Goal: Task Accomplishment & Management: Complete application form

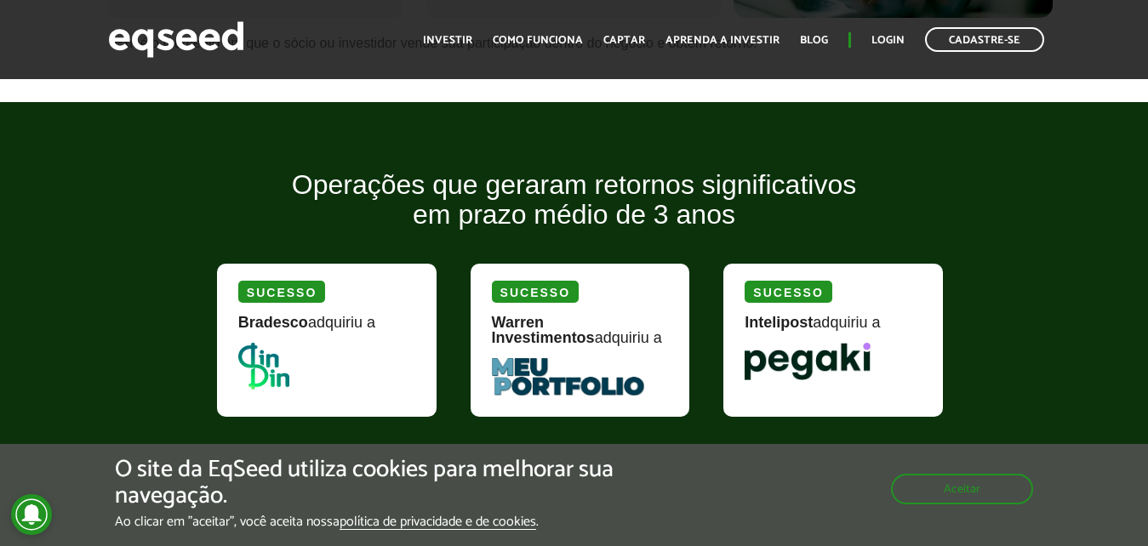
scroll to position [1427, 0]
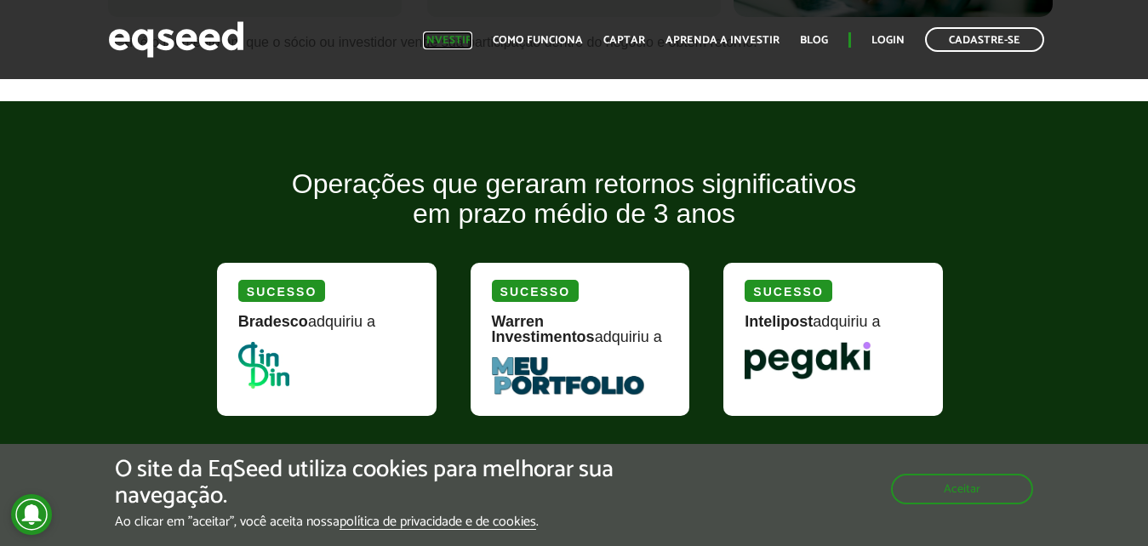
click at [446, 39] on link "Investir" at bounding box center [447, 40] width 49 height 11
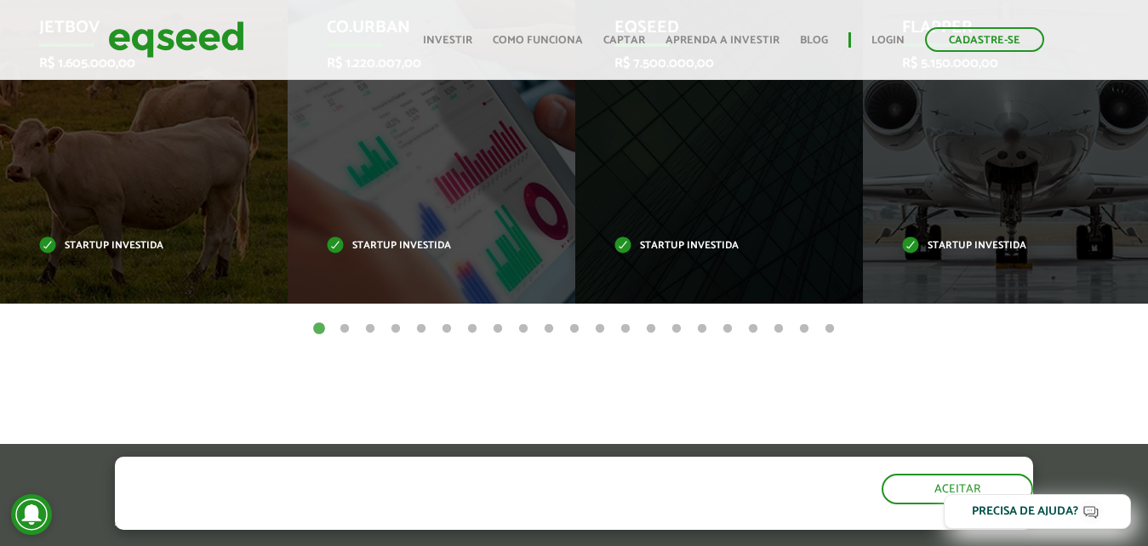
scroll to position [720, 0]
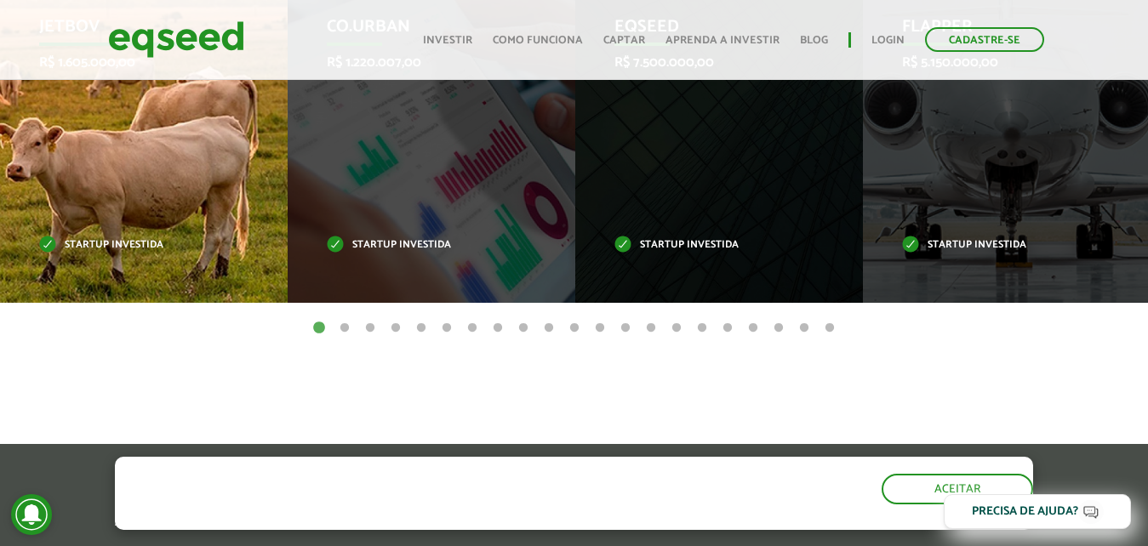
click at [233, 233] on div "JetBov R$ 1.605.000,00 Startup investida" at bounding box center [131, 134] width 262 height 338
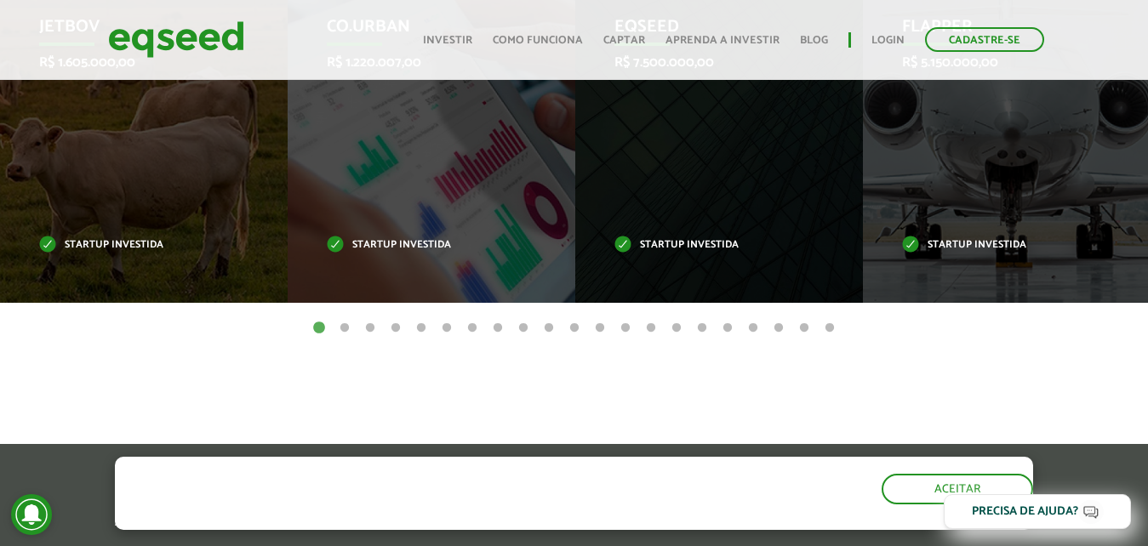
click at [540, 327] on button "10" at bounding box center [548, 328] width 17 height 17
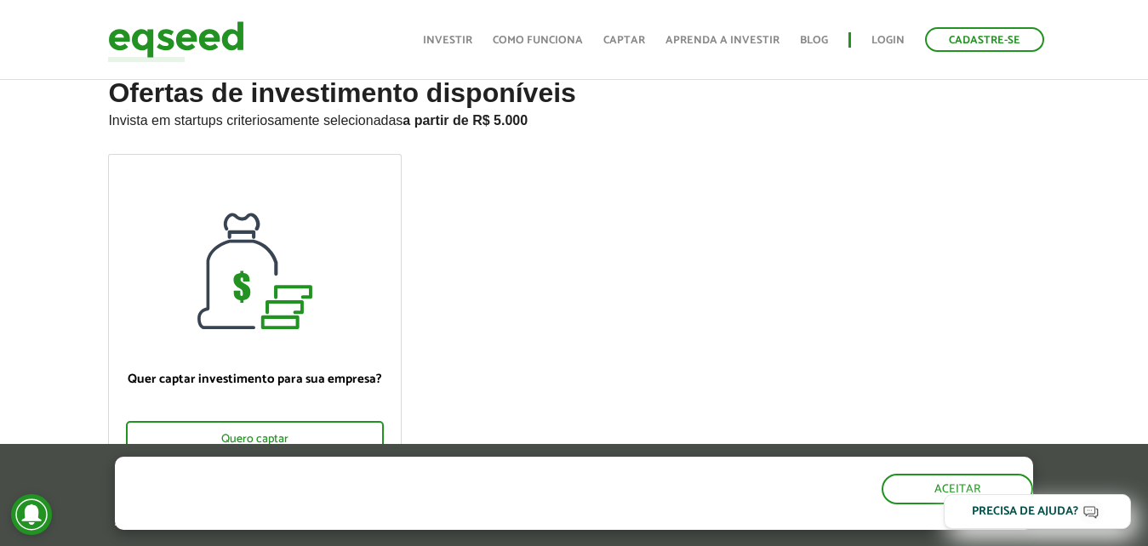
scroll to position [0, 0]
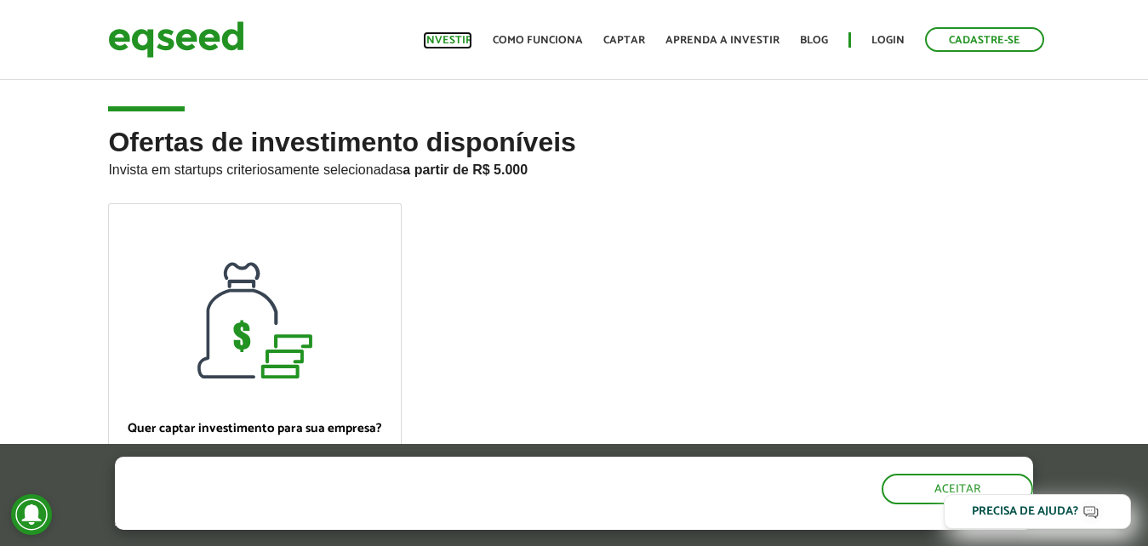
click at [460, 37] on link "Investir" at bounding box center [447, 40] width 49 height 11
click at [219, 37] on img at bounding box center [176, 39] width 136 height 45
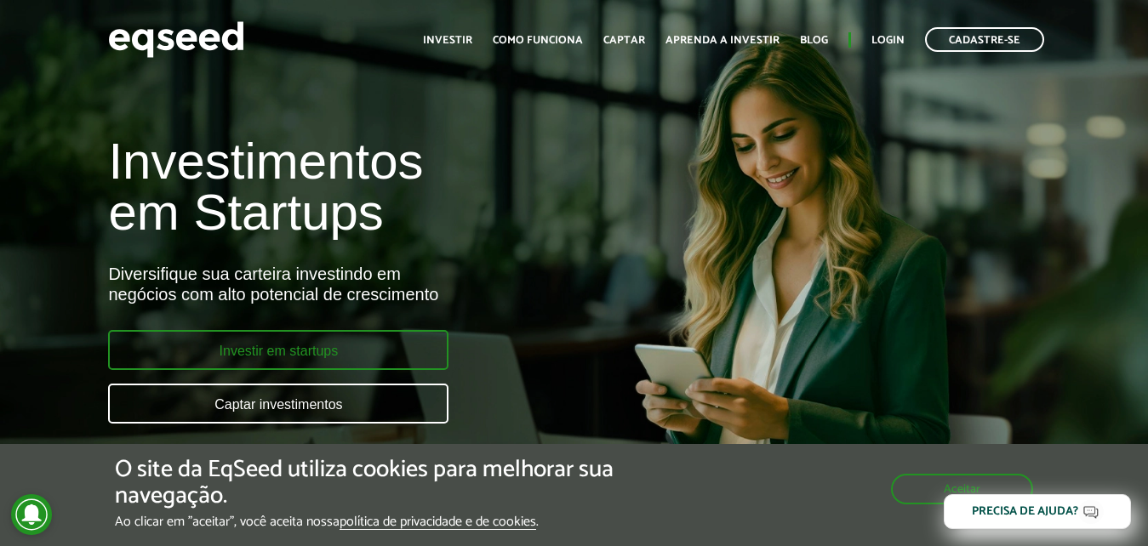
click at [370, 347] on link "Investir em startups" at bounding box center [278, 350] width 340 height 40
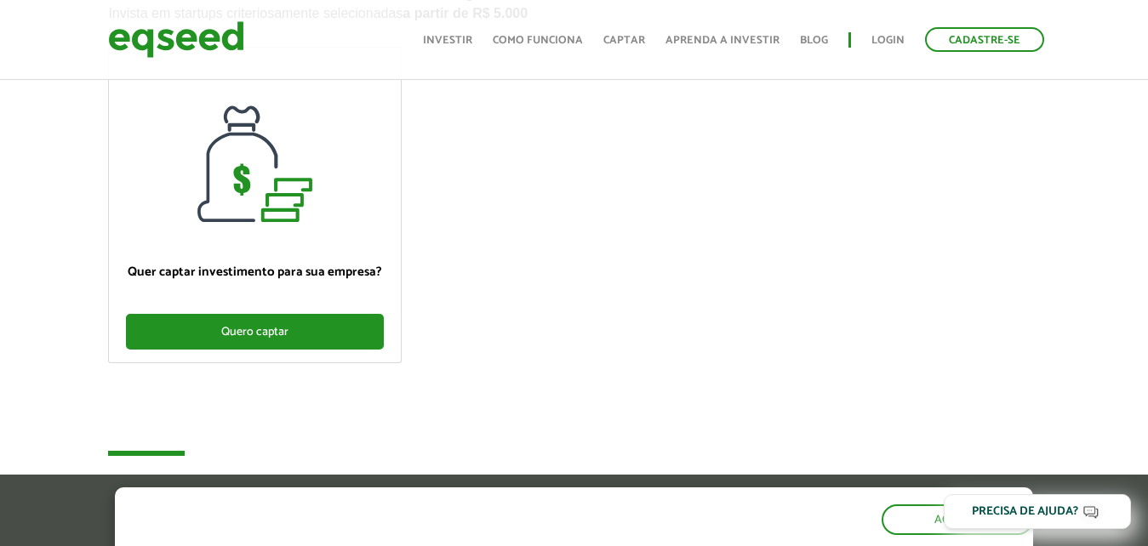
scroll to position [157, 0]
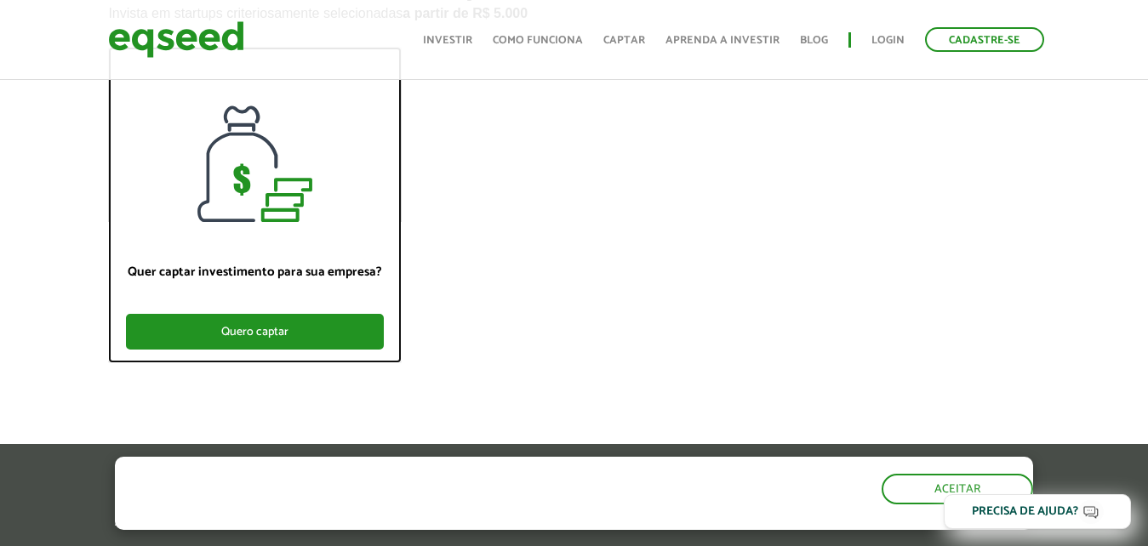
click at [311, 336] on div "Quero captar" at bounding box center [255, 332] width 258 height 36
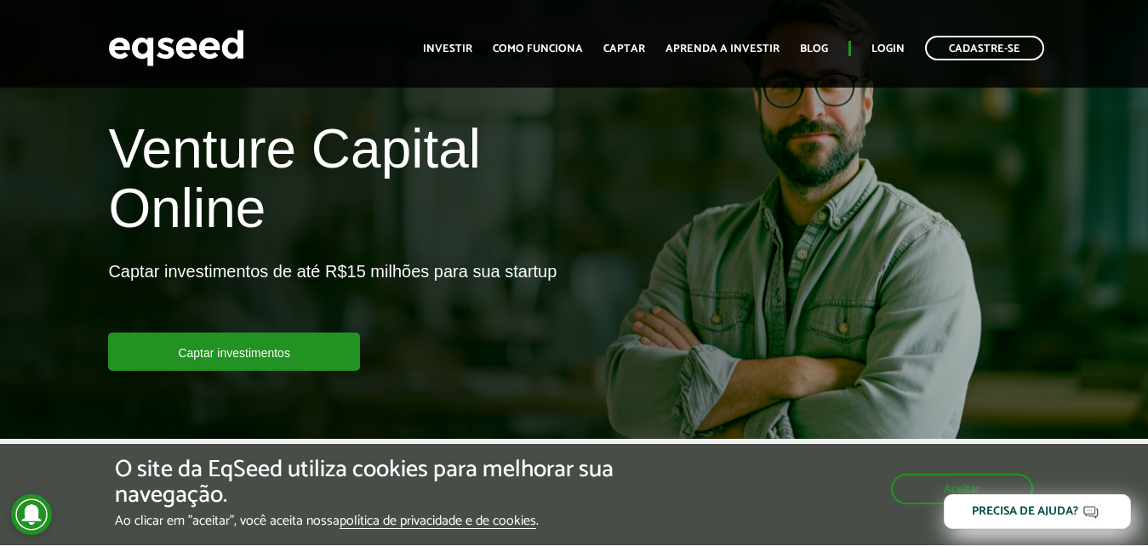
scroll to position [55, 0]
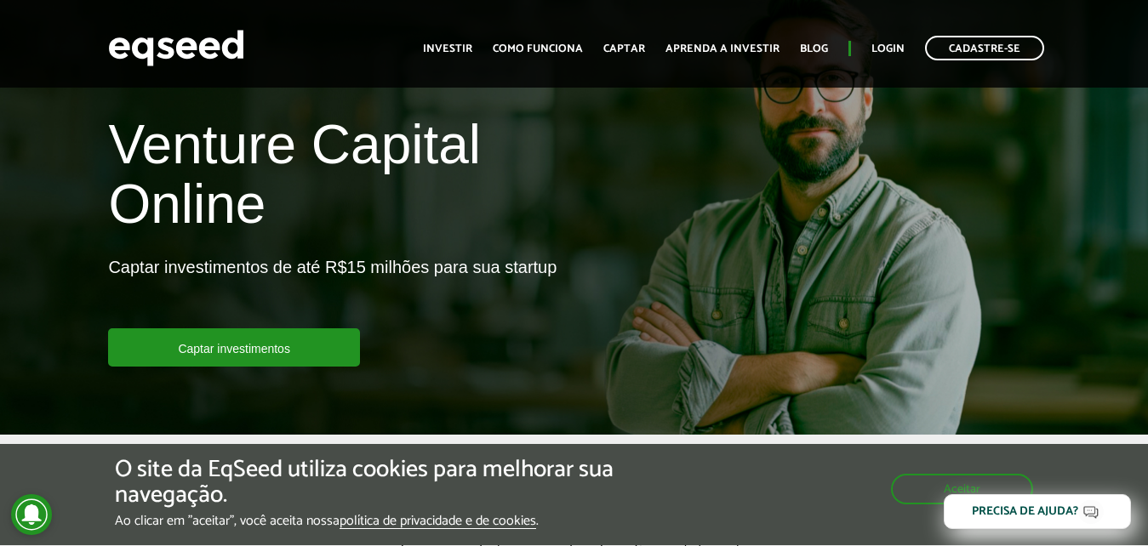
click at [352, 351] on link "Captar investimentos" at bounding box center [234, 348] width 252 height 38
